Goal: Obtain resource: Download file/media

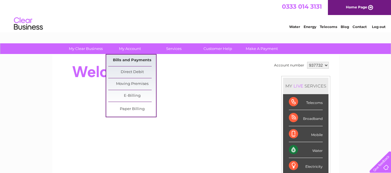
click at [133, 60] on link "Bills and Payments" at bounding box center [132, 61] width 48 height 12
click at [131, 58] on link "Bills and Payments" at bounding box center [132, 61] width 48 height 12
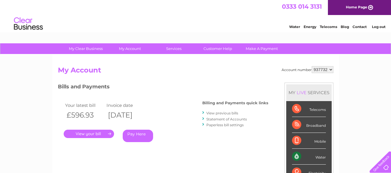
click at [98, 133] on link "." at bounding box center [89, 134] width 50 height 8
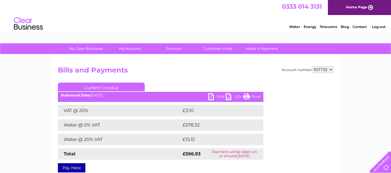
click at [216, 96] on link "PDF" at bounding box center [216, 97] width 17 height 8
click at [216, 97] on link "PDF" at bounding box center [216, 97] width 17 height 8
click at [322, 70] on select "937732 938668" at bounding box center [323, 69] width 22 height 7
select select "938668"
click at [312, 66] on select "937732 938668" at bounding box center [323, 69] width 22 height 7
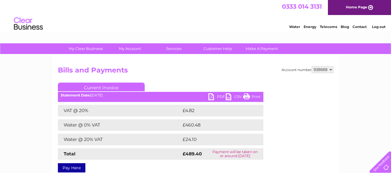
click at [214, 95] on link "PDF" at bounding box center [216, 97] width 17 height 8
